Goal: Information Seeking & Learning: Learn about a topic

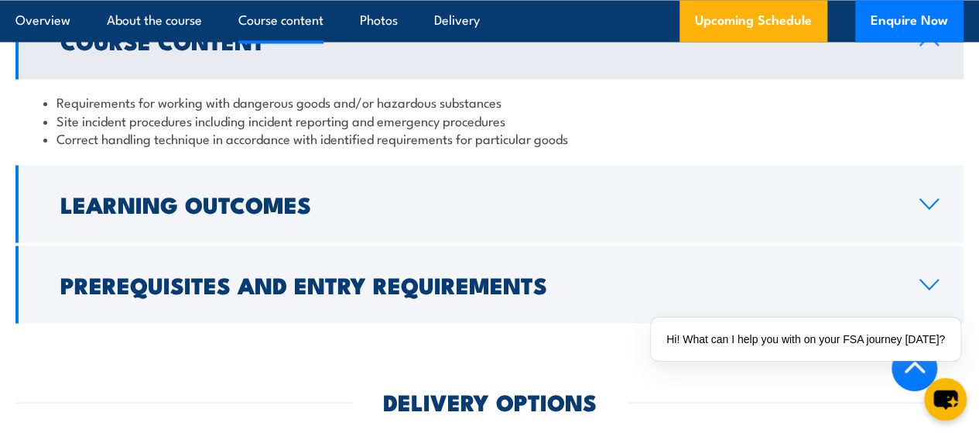
scroll to position [1393, 0]
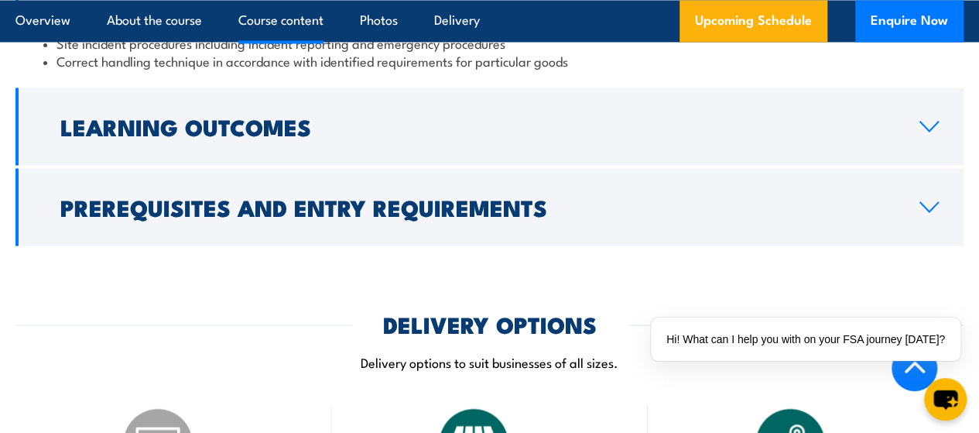
drag, startPoint x: 934, startPoint y: 193, endPoint x: 766, endPoint y: 202, distance: 168.2
click at [934, 131] on icon at bounding box center [929, 126] width 18 height 9
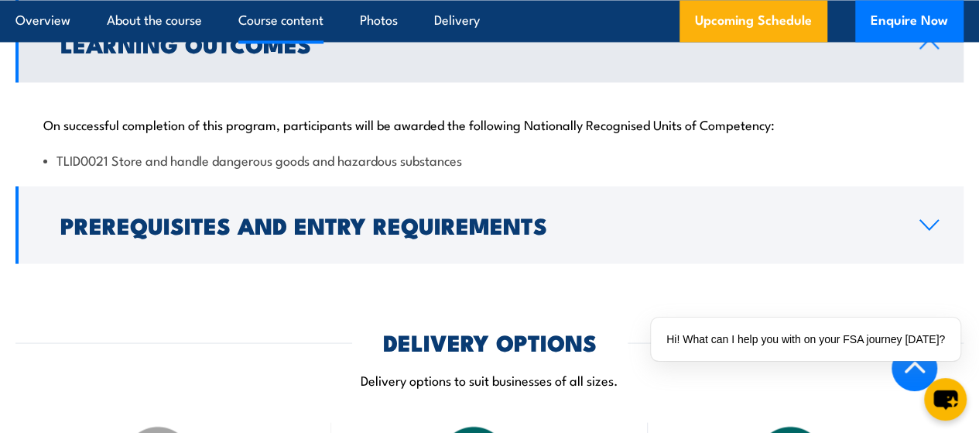
click at [928, 50] on icon at bounding box center [929, 43] width 21 height 12
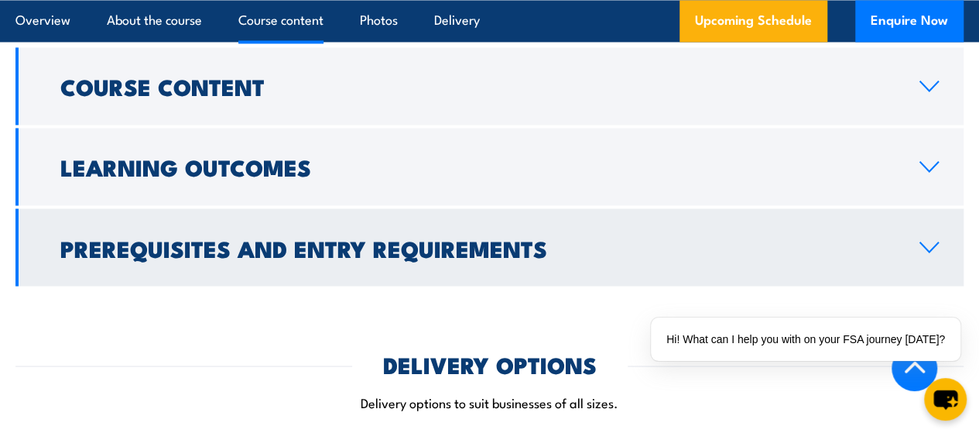
scroll to position [1239, 0]
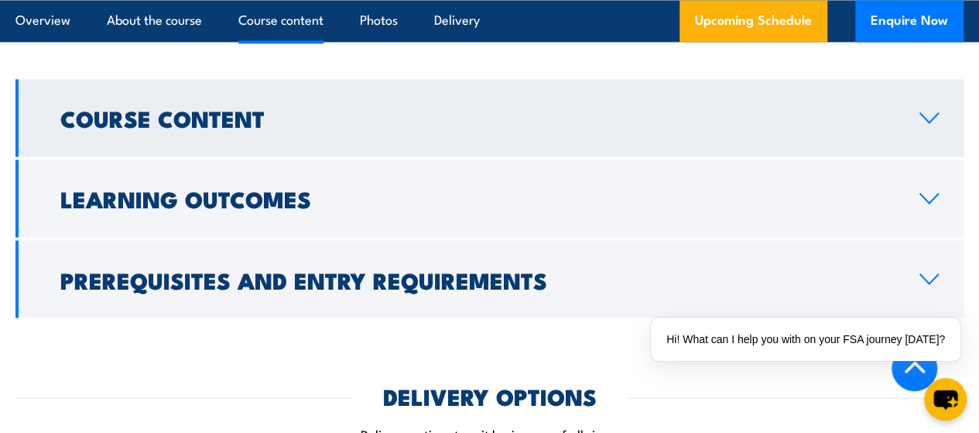
click at [934, 124] on icon at bounding box center [929, 117] width 21 height 12
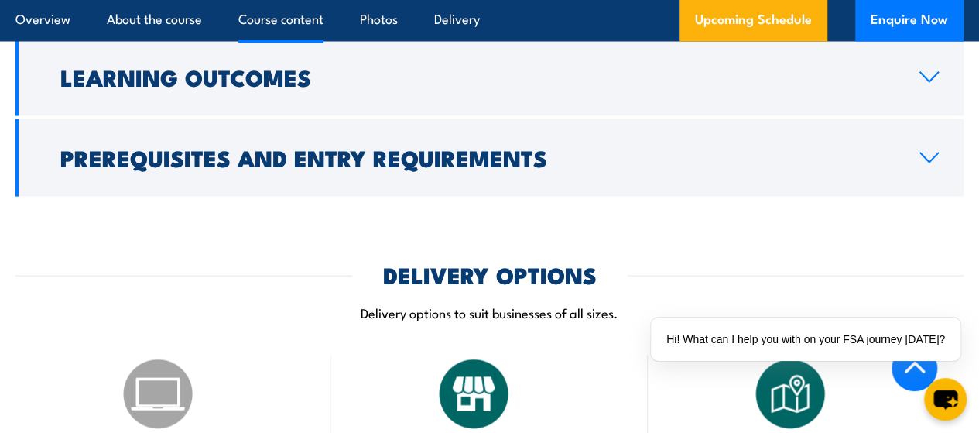
scroll to position [1471, 0]
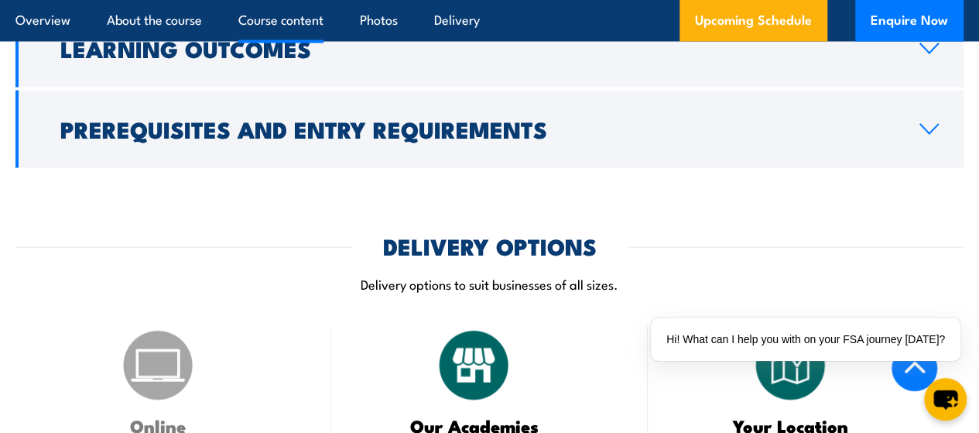
drag, startPoint x: 937, startPoint y: 195, endPoint x: 791, endPoint y: 216, distance: 147.0
click at [937, 135] on icon at bounding box center [929, 129] width 21 height 12
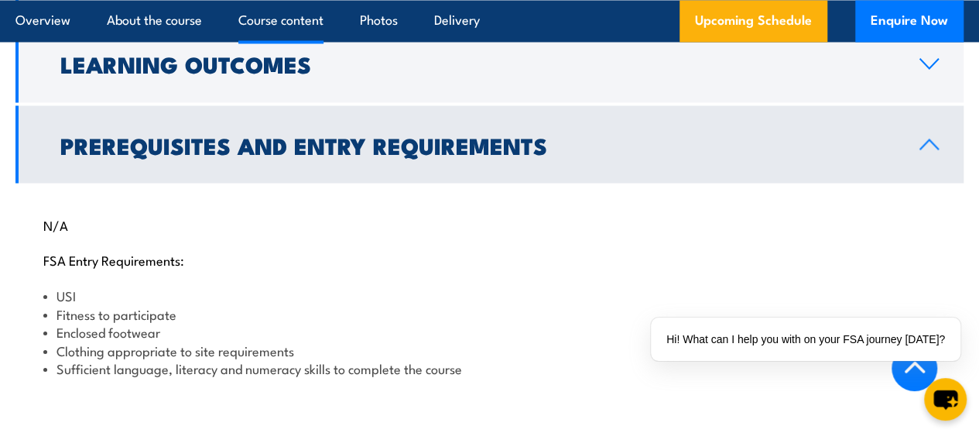
scroll to position [1310, 0]
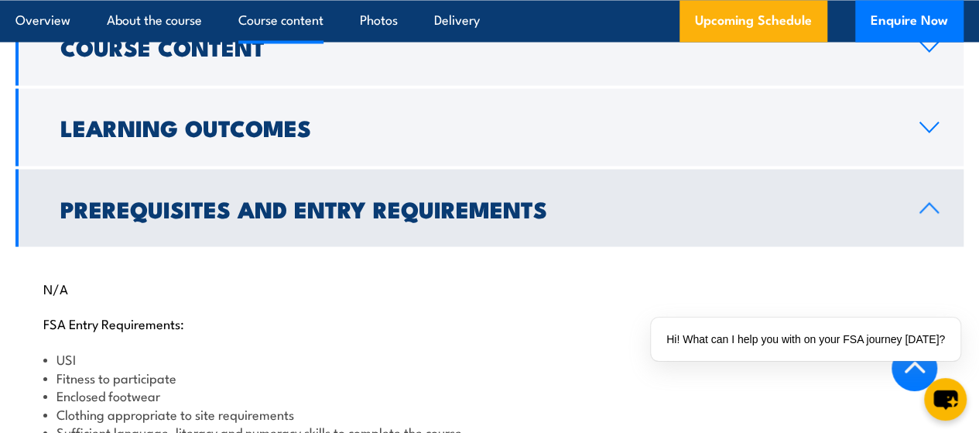
click at [928, 214] on icon at bounding box center [929, 207] width 21 height 12
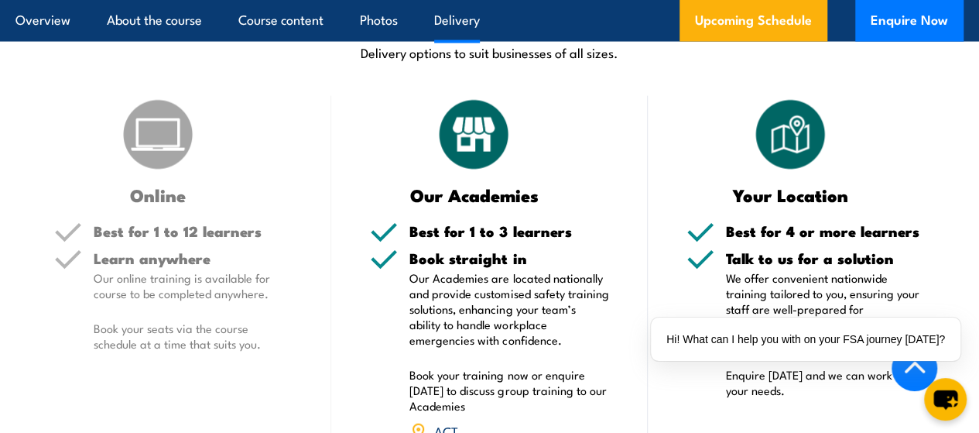
scroll to position [1697, 0]
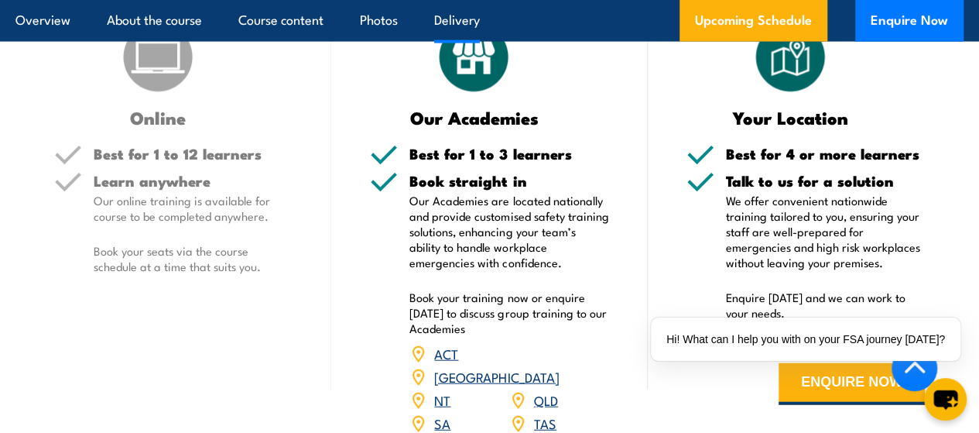
click at [157, 96] on img at bounding box center [157, 57] width 77 height 77
click at [87, 289] on div "Learn anywhere Our online training is available for course to be completed anyw…" at bounding box center [173, 236] width 238 height 126
click at [128, 300] on div "Learn anywhere Our online training is available for course to be completed anyw…" at bounding box center [193, 236] width 199 height 126
click at [155, 300] on div "Learn anywhere Our online training is available for course to be completed anyw…" at bounding box center [193, 236] width 199 height 126
click at [166, 300] on div "Learn anywhere Our online training is available for course to be completed anyw…" at bounding box center [193, 236] width 199 height 126
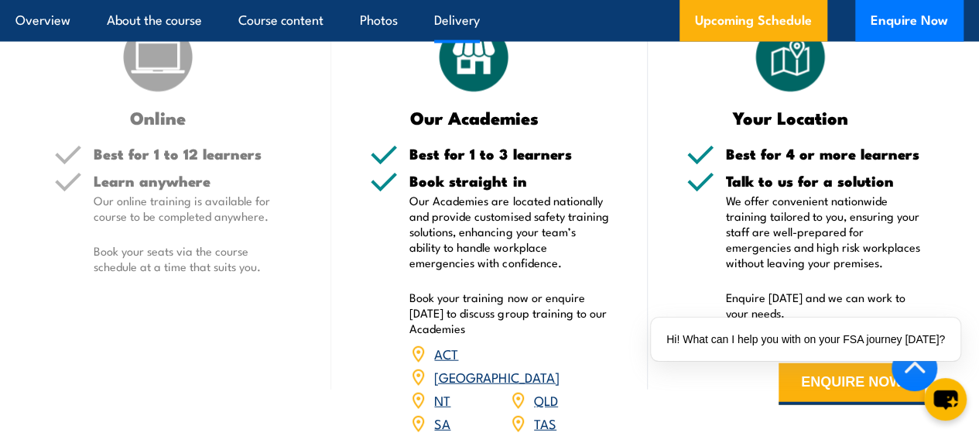
click at [180, 224] on p "Our online training is available for course to be completed anywhere." at bounding box center [193, 208] width 199 height 31
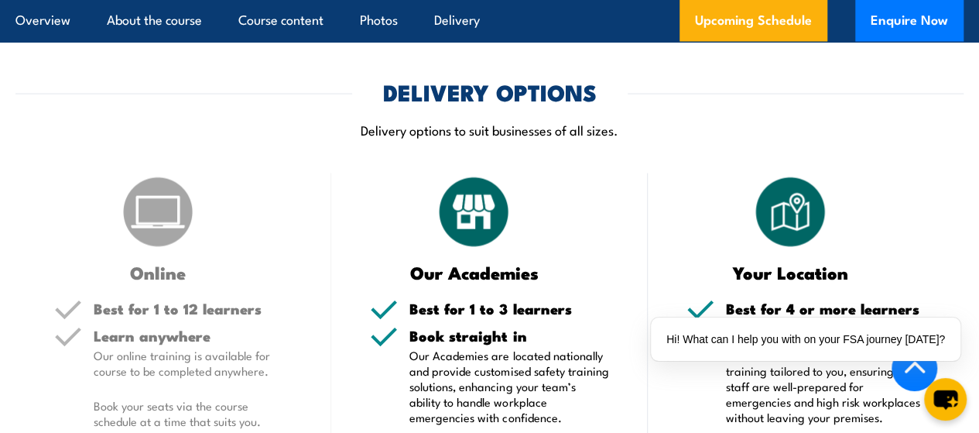
scroll to position [1310, 0]
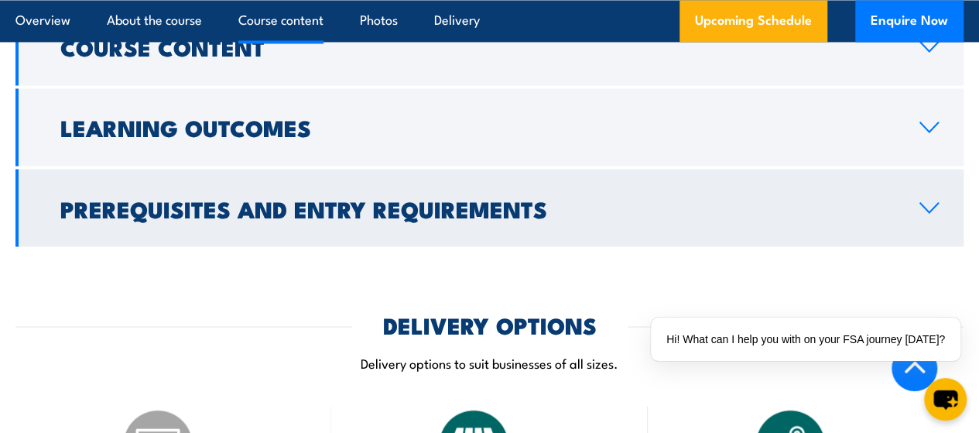
drag, startPoint x: 927, startPoint y: 275, endPoint x: 610, endPoint y: 258, distance: 317.1
click at [927, 214] on icon at bounding box center [929, 207] width 21 height 12
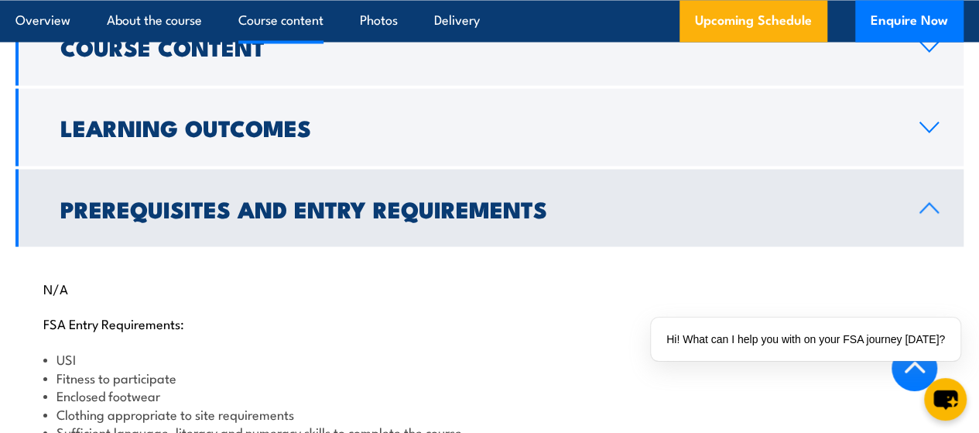
click at [930, 212] on icon at bounding box center [929, 207] width 18 height 9
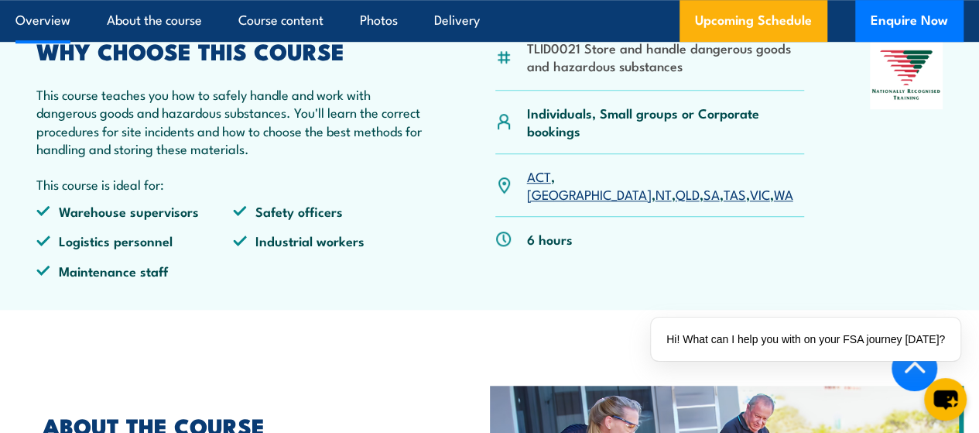
scroll to position [458, 0]
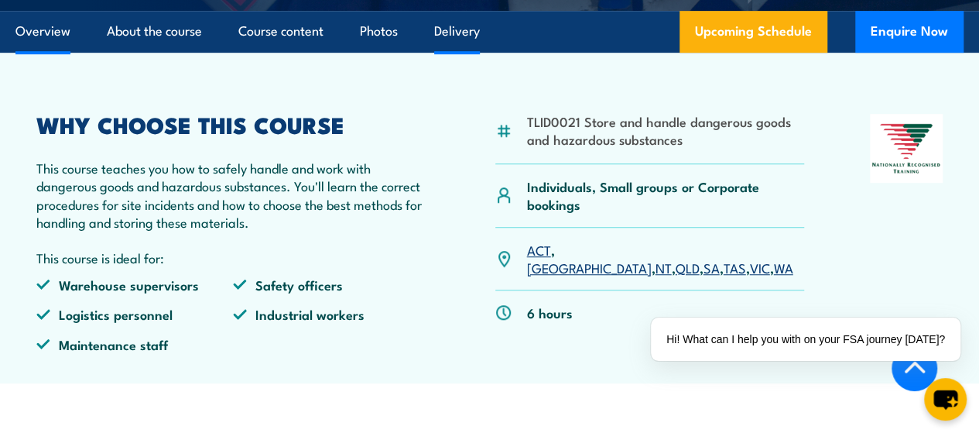
click at [471, 52] on link "Delivery" at bounding box center [457, 31] width 46 height 41
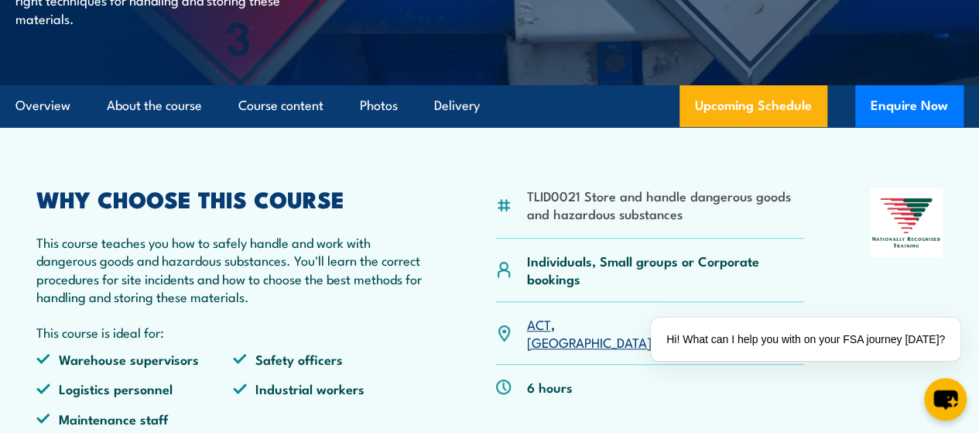
scroll to position [201, 0]
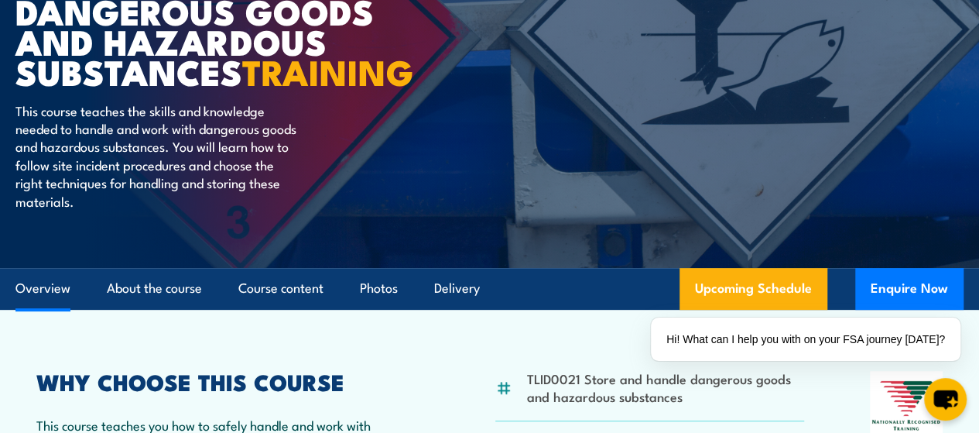
click at [60, 309] on link "Overview" at bounding box center [42, 288] width 55 height 41
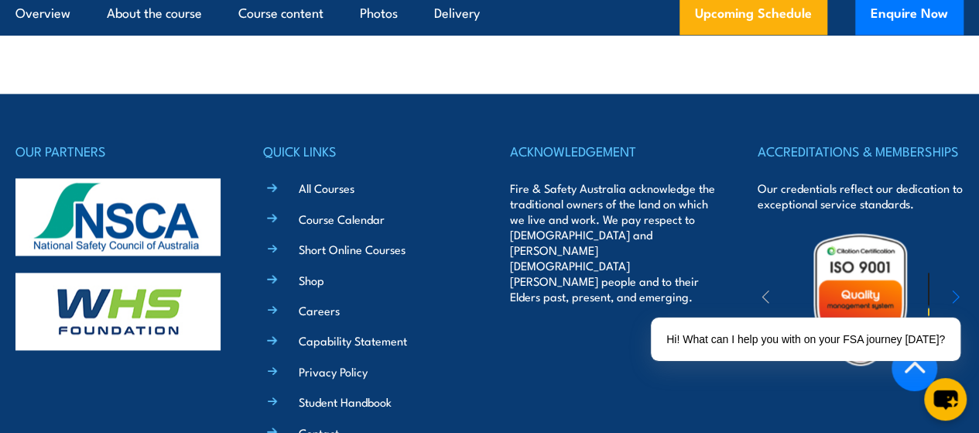
scroll to position [3966, 0]
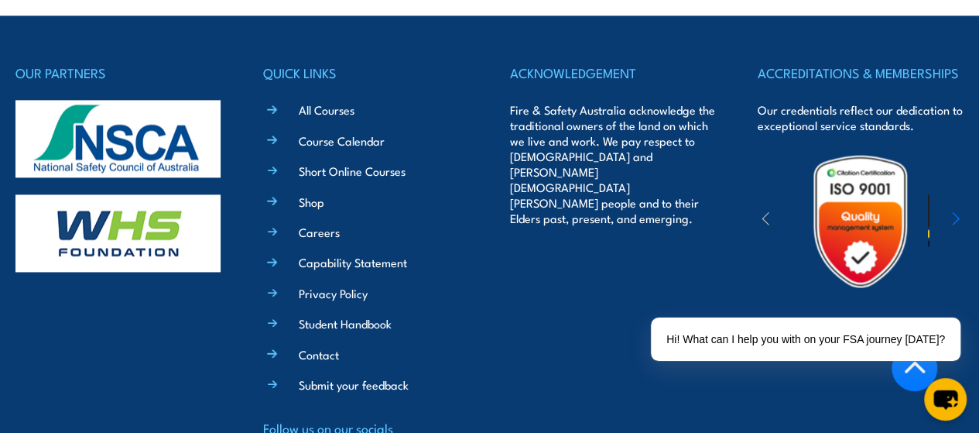
click at [955, 211] on icon "button" at bounding box center [956, 218] width 8 height 15
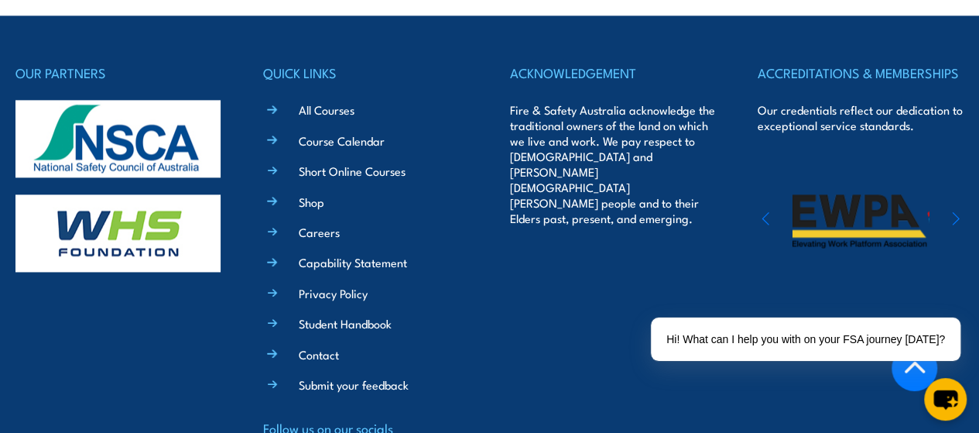
click at [955, 211] on icon "button" at bounding box center [956, 218] width 8 height 15
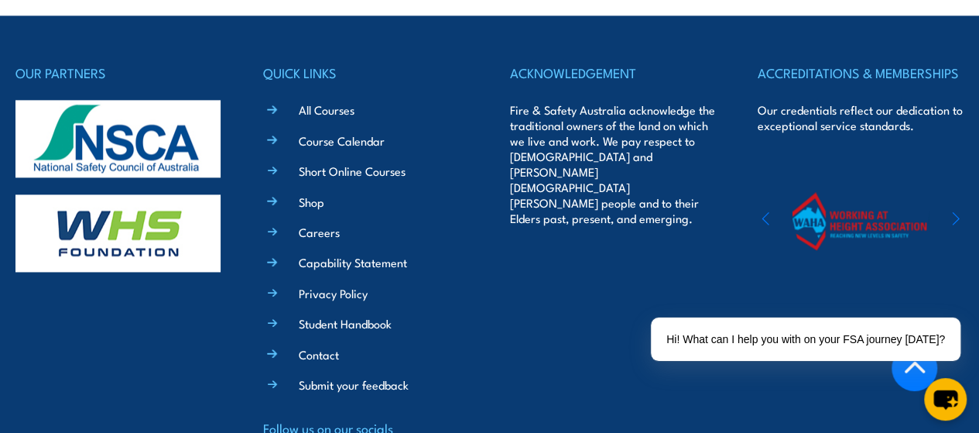
click at [955, 211] on icon "button" at bounding box center [956, 218] width 8 height 15
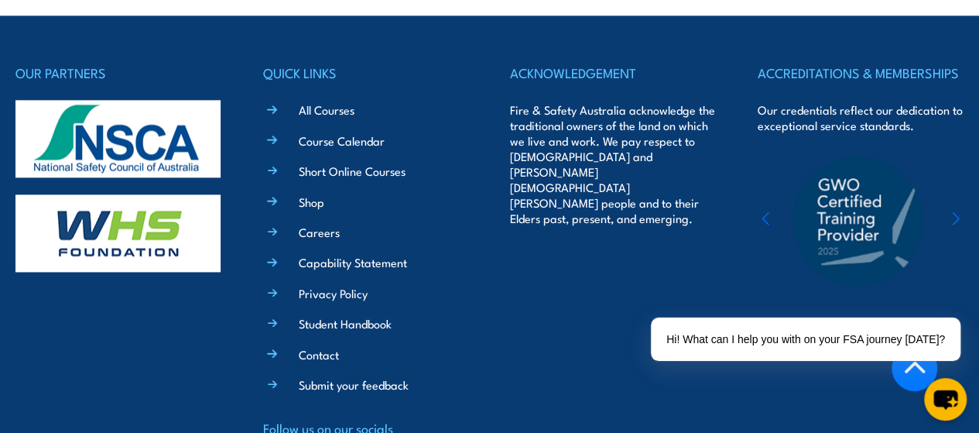
click at [963, 207] on div at bounding box center [861, 220] width 206 height 136
click at [955, 211] on icon "button" at bounding box center [956, 218] width 8 height 15
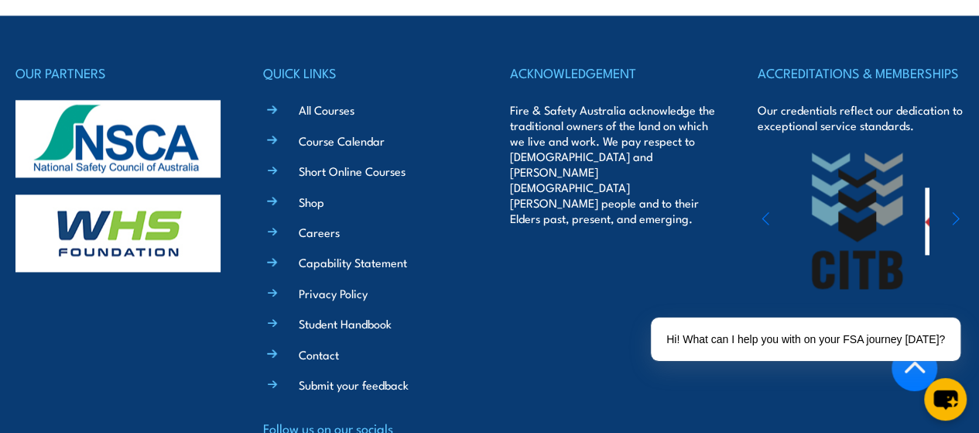
click at [955, 211] on icon "button" at bounding box center [956, 218] width 8 height 15
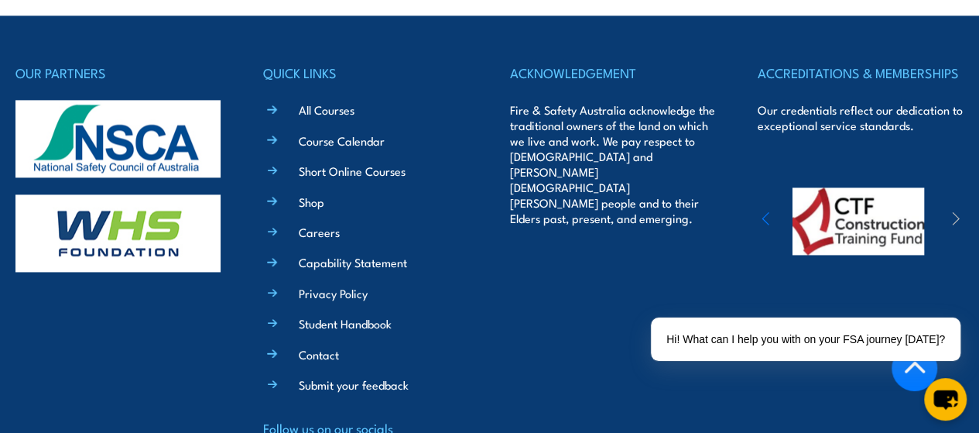
click at [955, 211] on icon "button" at bounding box center [956, 218] width 8 height 15
click at [764, 211] on icon "button" at bounding box center [766, 218] width 8 height 15
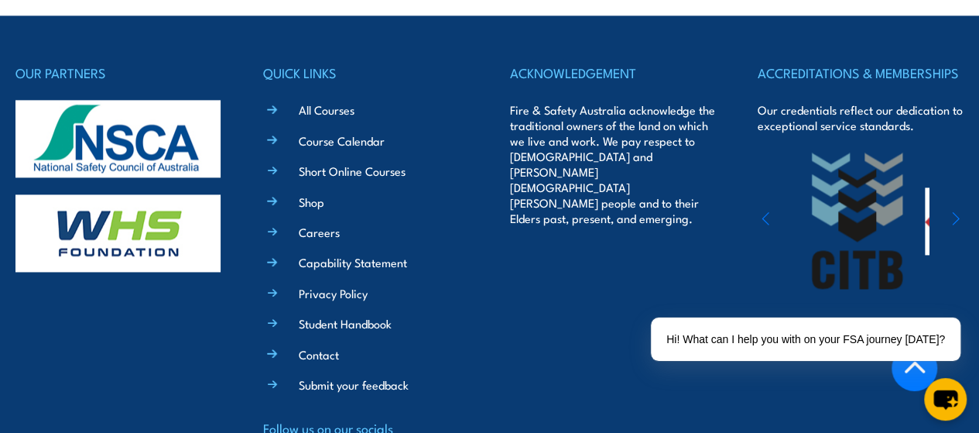
click at [764, 211] on icon "button" at bounding box center [766, 218] width 8 height 15
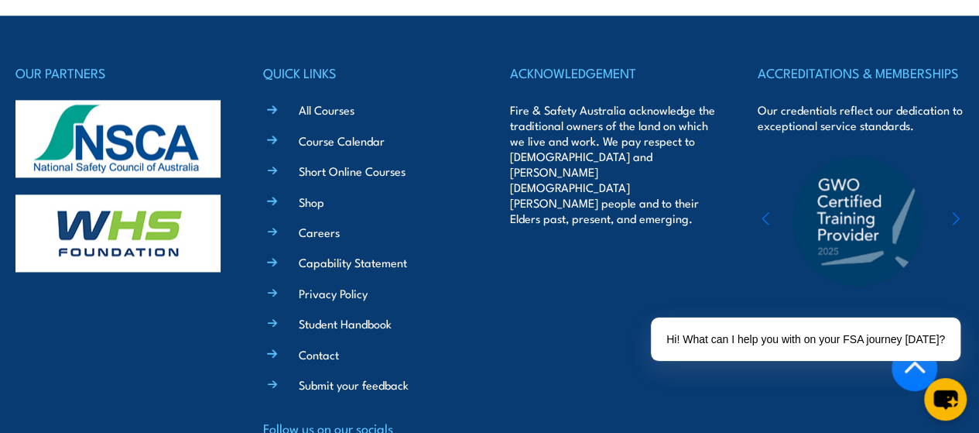
click at [764, 211] on icon "button" at bounding box center [766, 218] width 8 height 15
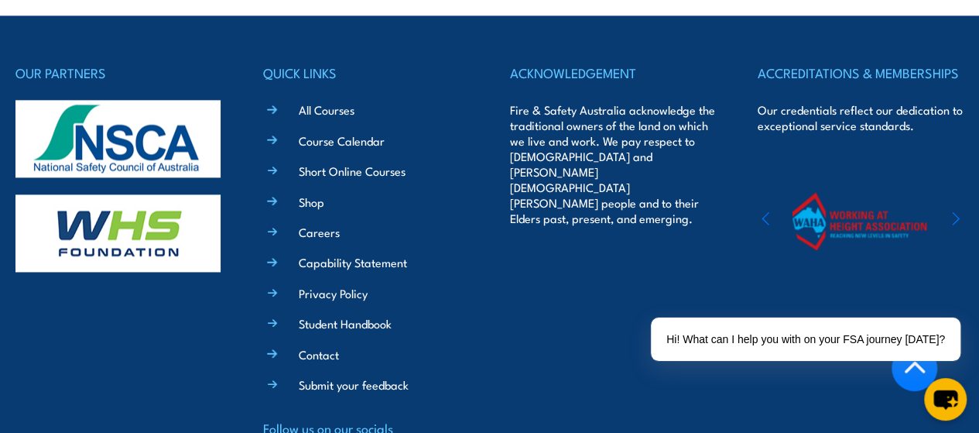
click at [764, 211] on icon "button" at bounding box center [766, 218] width 8 height 15
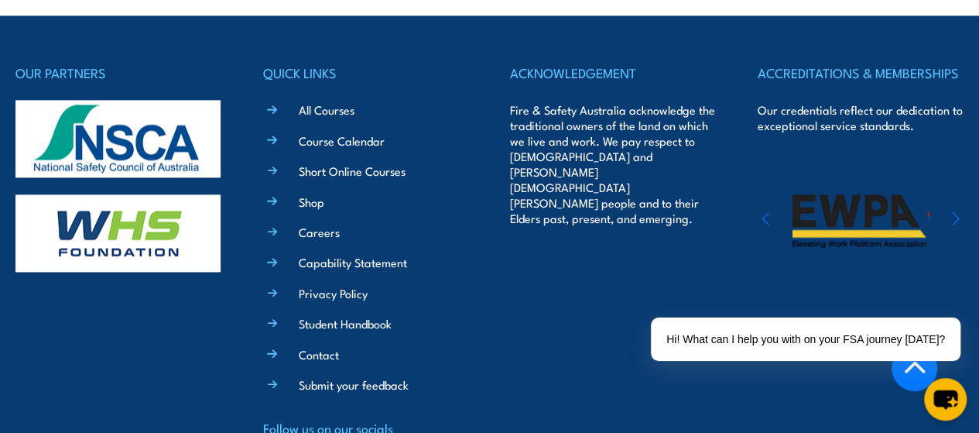
click at [764, 211] on icon "button" at bounding box center [766, 218] width 8 height 15
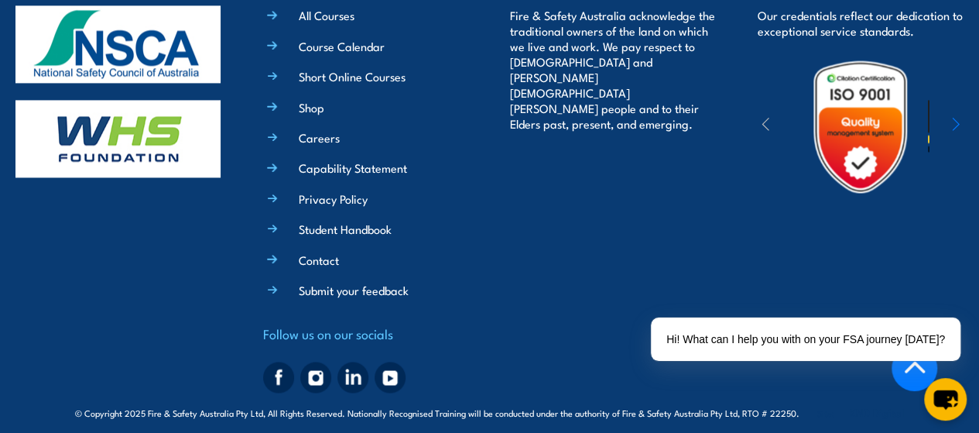
scroll to position [4061, 0]
